Goal: Navigation & Orientation: Find specific page/section

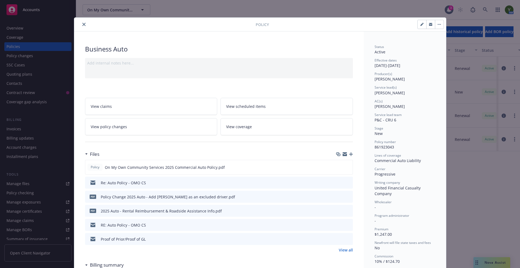
click at [378, 150] on div "Status Active Effective dates 08/20/2025 - 02/20/2026 Producer(s) Jeff Chenu Se…" at bounding box center [405, 174] width 61 height 261
click at [377, 148] on span "861923043" at bounding box center [385, 146] width 20 height 5
copy span "861923043"
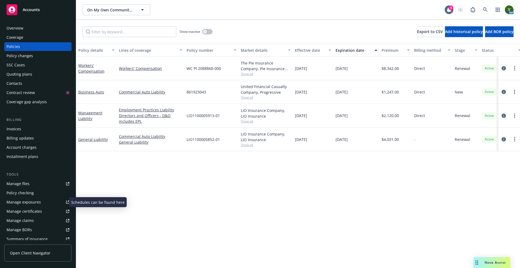
click at [15, 204] on div "Manage exposures" at bounding box center [24, 202] width 34 height 9
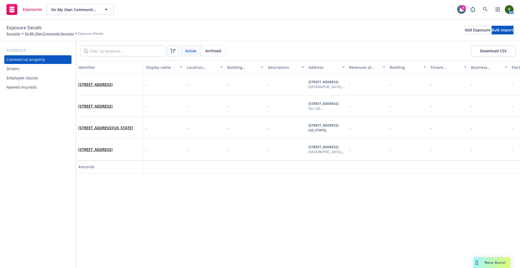
click at [50, 69] on div "Drivers" at bounding box center [38, 68] width 63 height 9
